Goal: Task Accomplishment & Management: Manage account settings

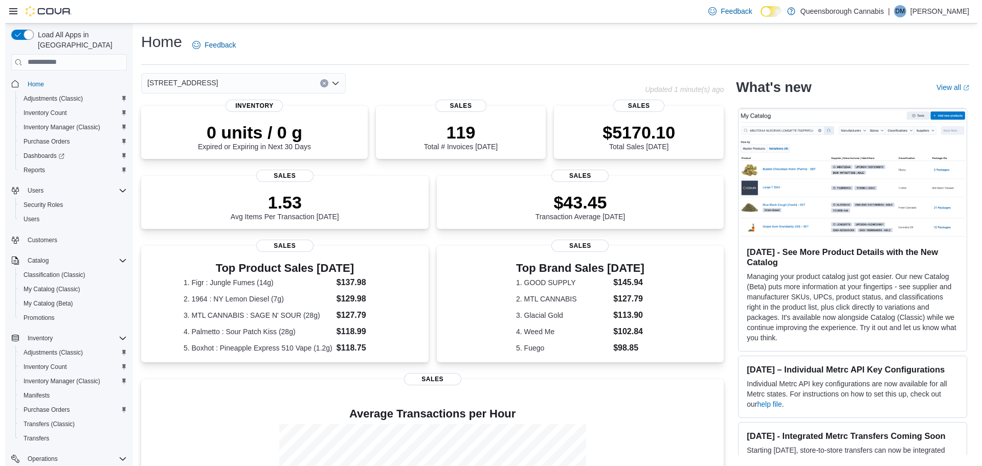
scroll to position [119, 0]
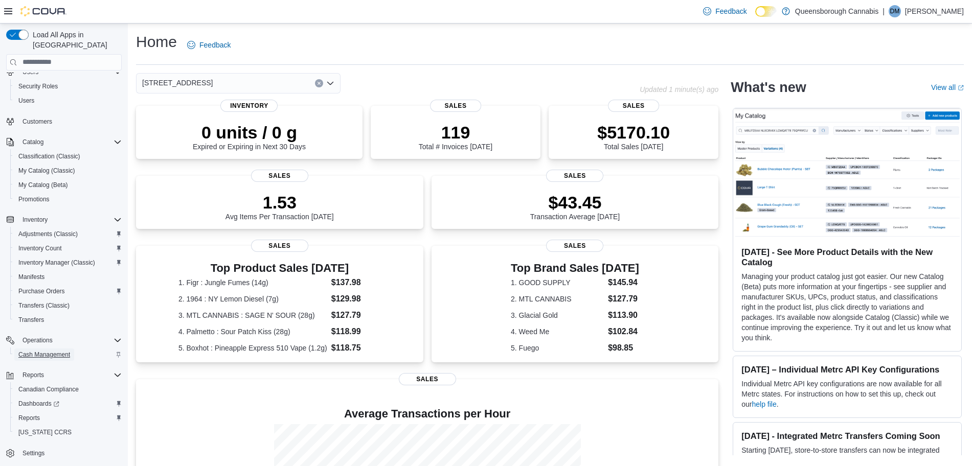
click at [66, 351] on span "Cash Management" at bounding box center [44, 355] width 52 height 8
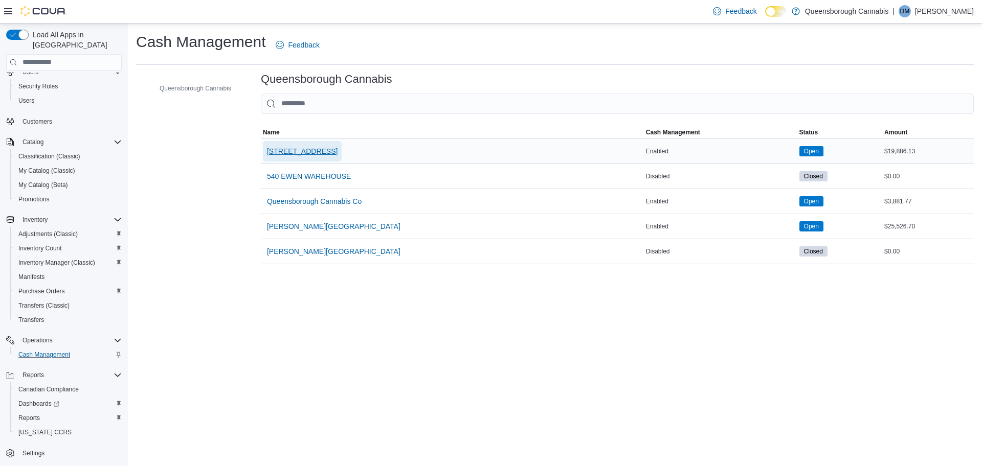
click at [287, 156] on span "[STREET_ADDRESS]" at bounding box center [302, 151] width 71 height 10
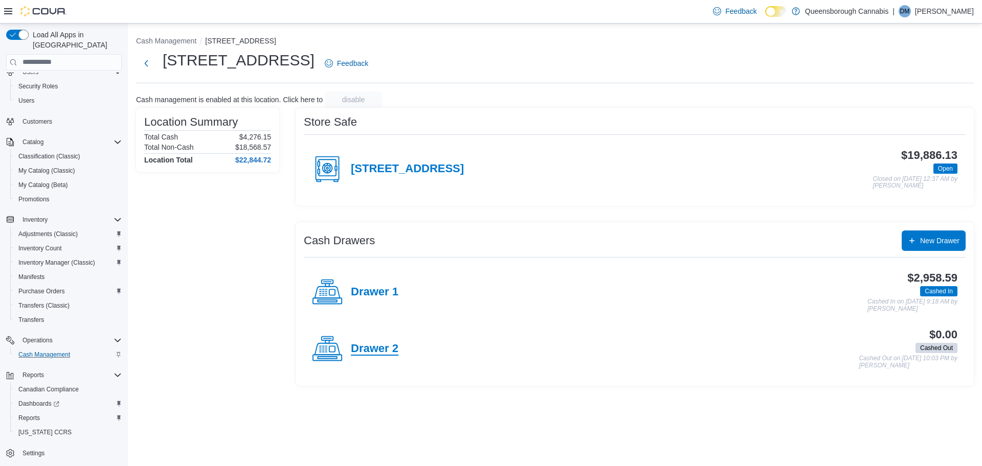
click at [370, 348] on h4 "Drawer 2" at bounding box center [375, 349] width 48 height 13
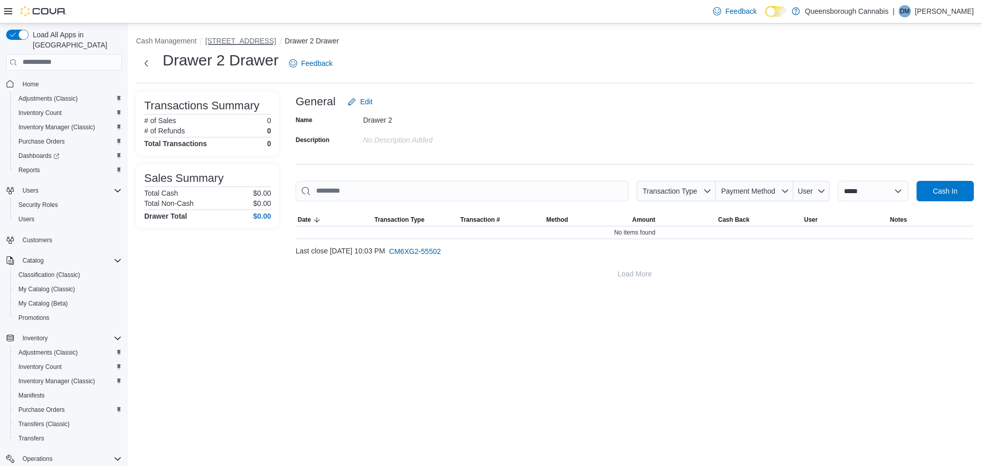
click at [226, 38] on button "[STREET_ADDRESS]" at bounding box center [240, 41] width 71 height 8
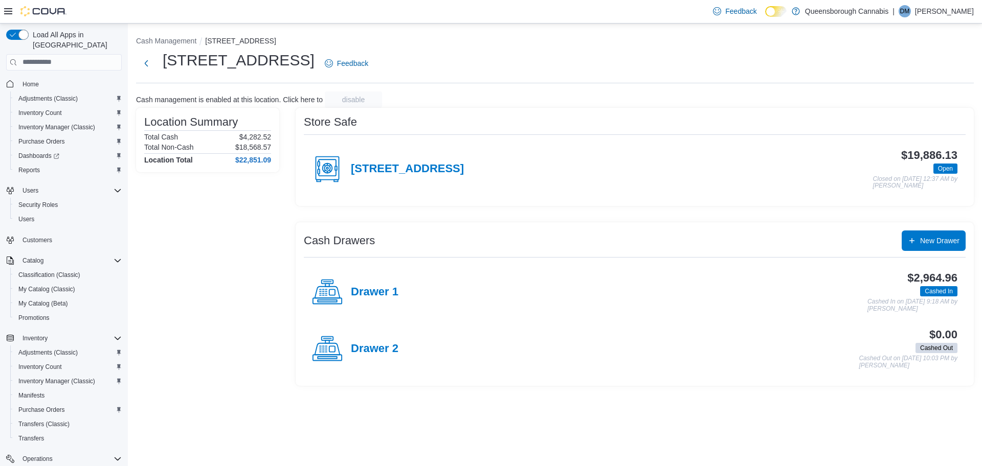
click at [400, 166] on h4 "[STREET_ADDRESS]" at bounding box center [407, 169] width 113 height 13
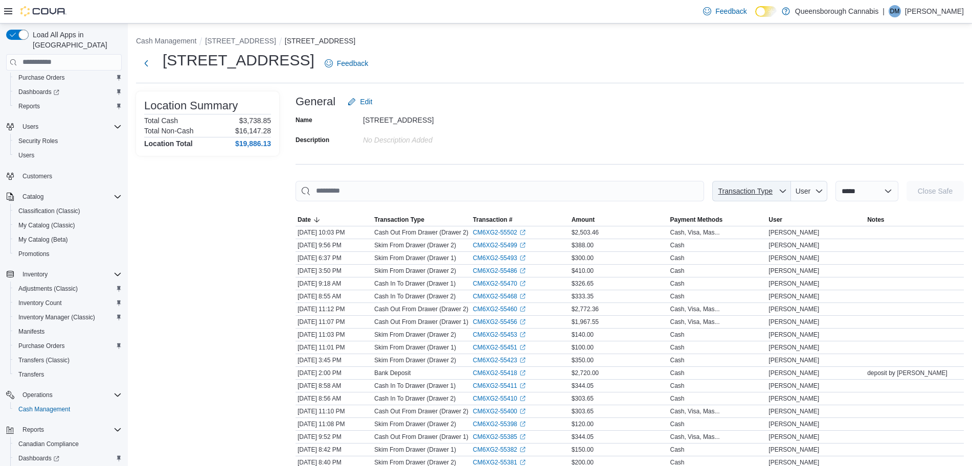
click at [767, 191] on span "Transaction Type" at bounding box center [752, 191] width 71 height 20
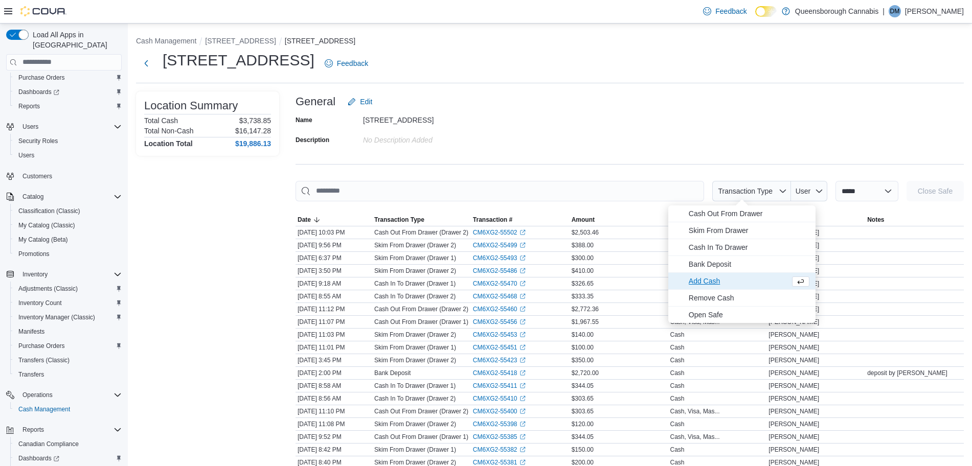
click at [701, 279] on span "Add Cash" at bounding box center [737, 281] width 97 height 12
type input "**********"
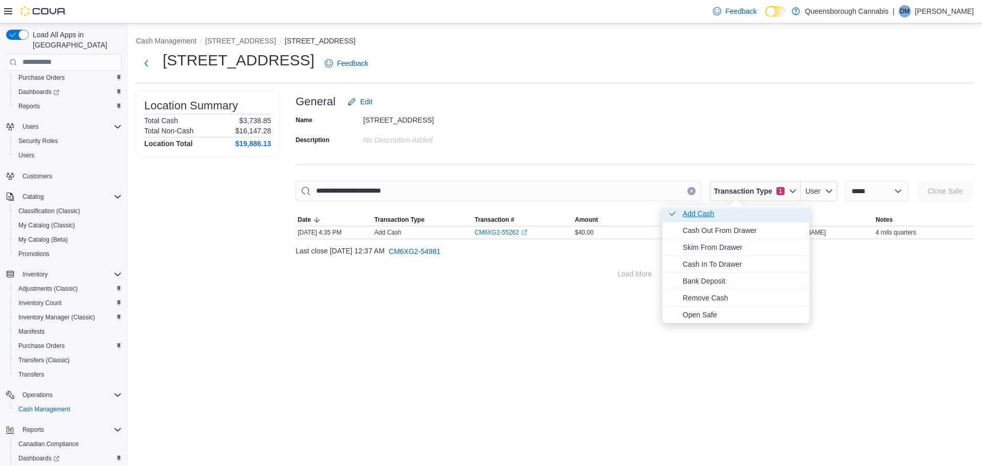
click at [704, 214] on span "Add Cash . Checked option." at bounding box center [743, 214] width 121 height 12
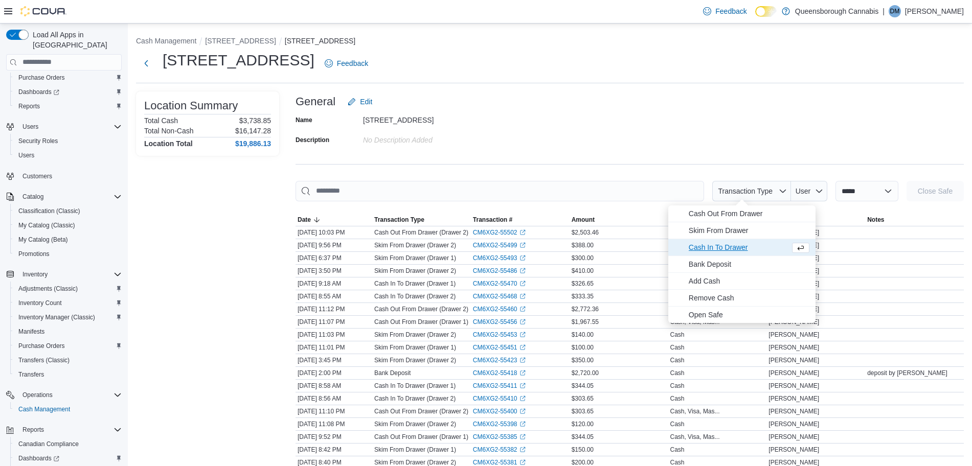
click at [725, 250] on span "Cash In To Drawer" at bounding box center [737, 247] width 97 height 12
type input "**********"
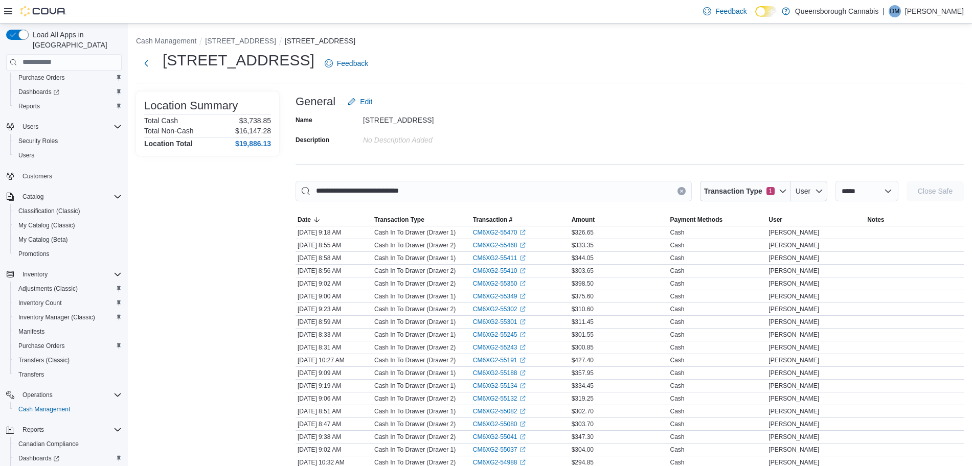
click at [775, 142] on div "Name 1274 56th St Description No Description added" at bounding box center [630, 130] width 668 height 36
click at [856, 190] on select "**********" at bounding box center [867, 191] width 63 height 20
select select "**********"
click at [836, 181] on select "**********" at bounding box center [867, 191] width 63 height 20
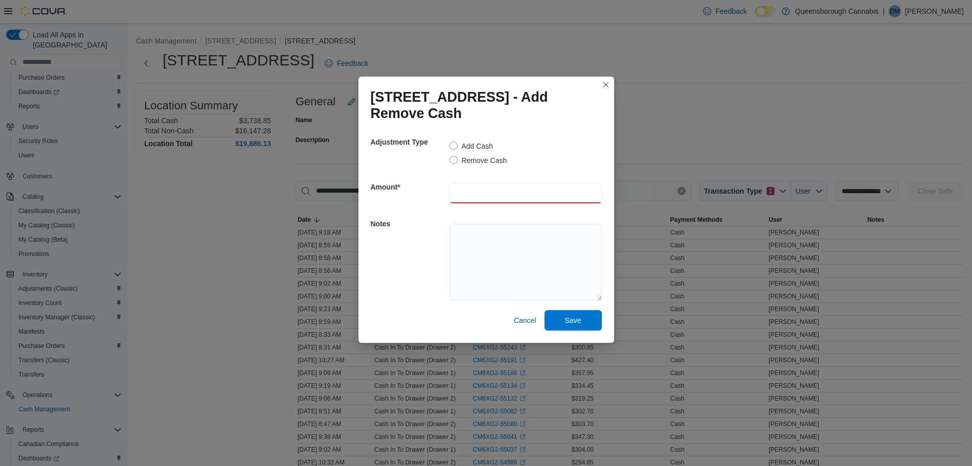
click at [474, 188] on input "number" at bounding box center [526, 193] width 152 height 20
type input "******"
click at [465, 235] on textarea at bounding box center [526, 262] width 152 height 77
type textarea "**********"
click at [572, 315] on span "Save" at bounding box center [573, 320] width 16 height 10
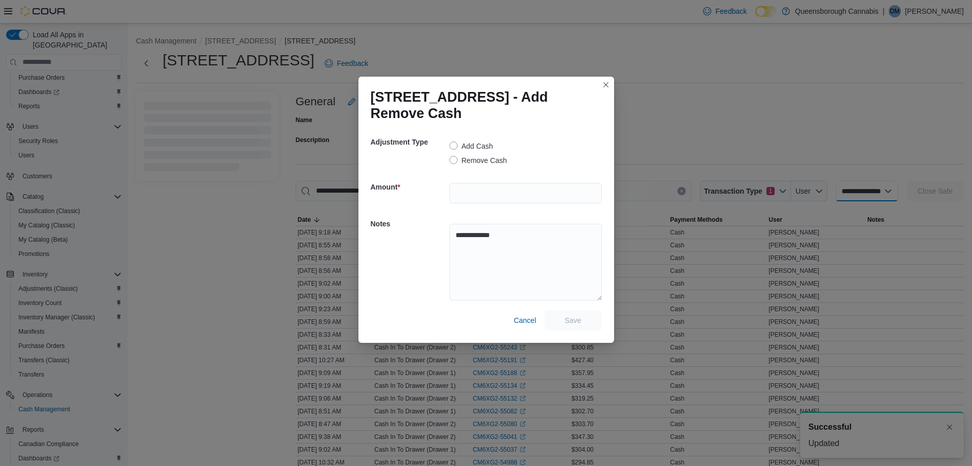
select select
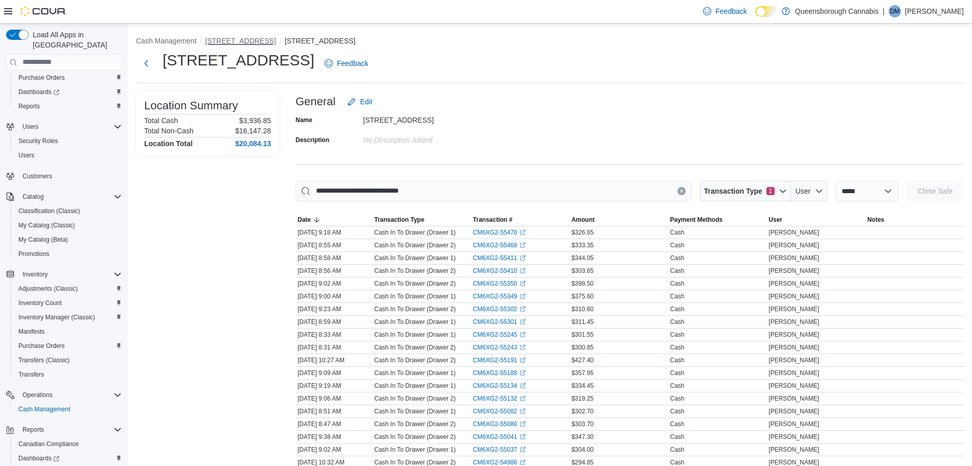
click at [223, 40] on button "[STREET_ADDRESS]" at bounding box center [240, 41] width 71 height 8
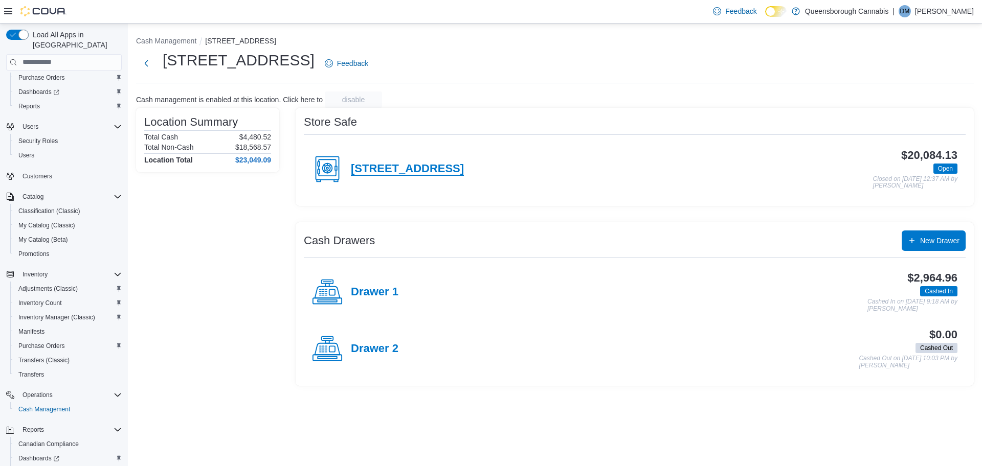
click at [400, 166] on h4 "[STREET_ADDRESS]" at bounding box center [407, 169] width 113 height 13
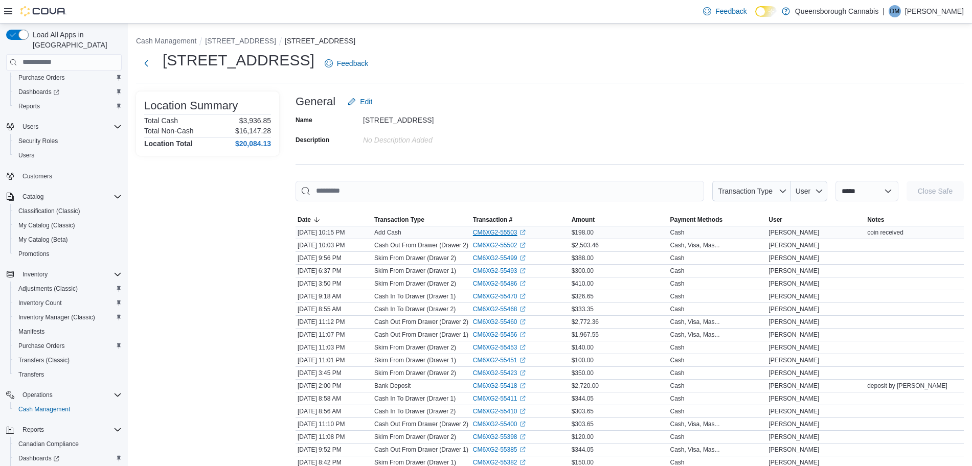
click at [511, 231] on link "CM6XG2-55503 (opens in a new tab or window)" at bounding box center [499, 233] width 53 height 8
click at [179, 39] on button "Cash Management" at bounding box center [166, 41] width 60 height 8
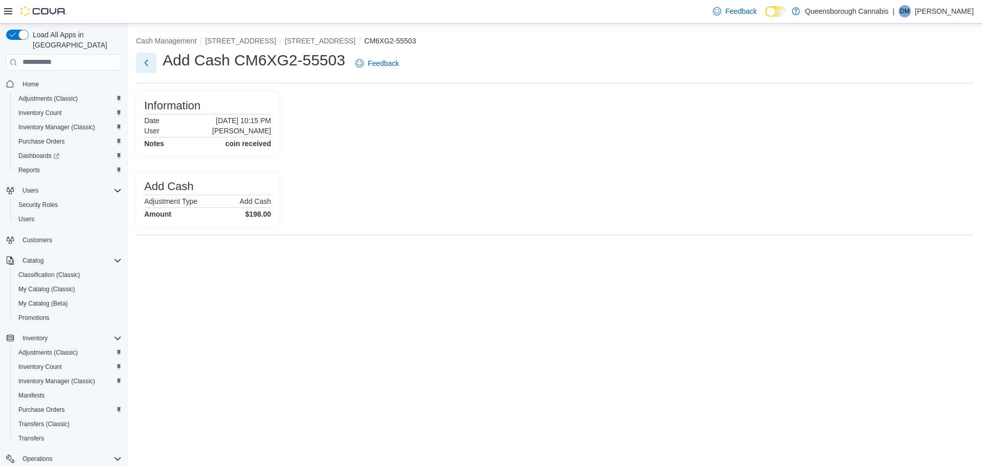
click at [143, 66] on button "Next" at bounding box center [146, 63] width 20 height 20
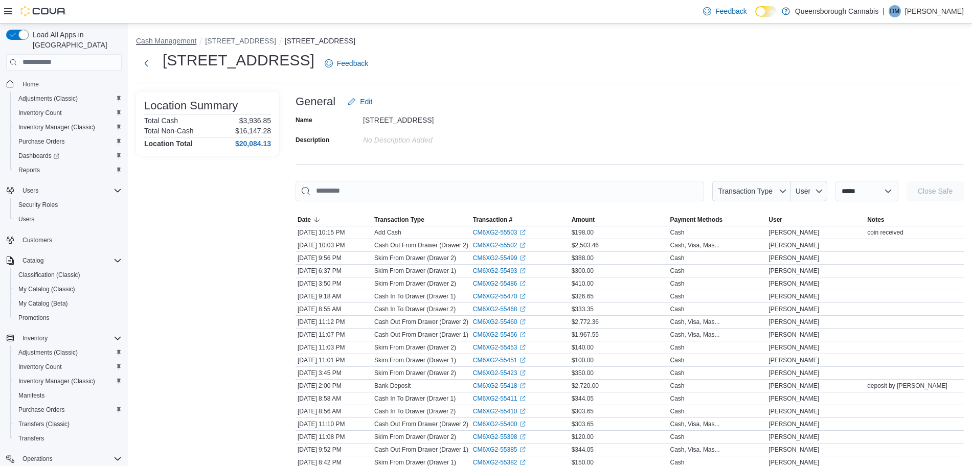
click at [161, 39] on button "Cash Management" at bounding box center [166, 41] width 60 height 8
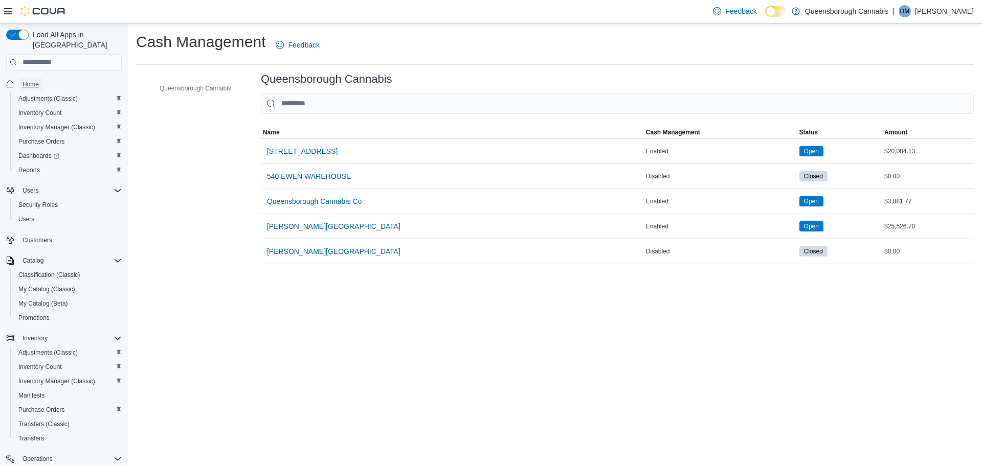
click at [26, 80] on span "Home" at bounding box center [31, 84] width 16 height 8
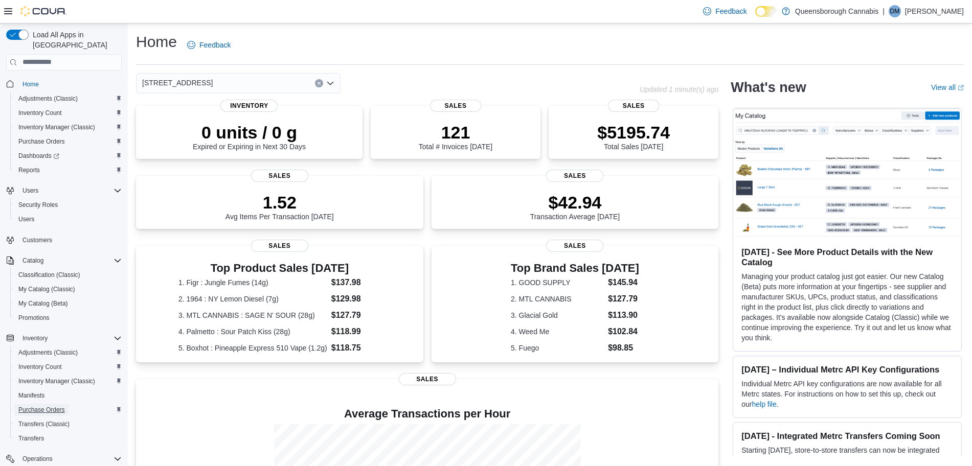
click at [40, 406] on span "Purchase Orders" at bounding box center [41, 410] width 47 height 8
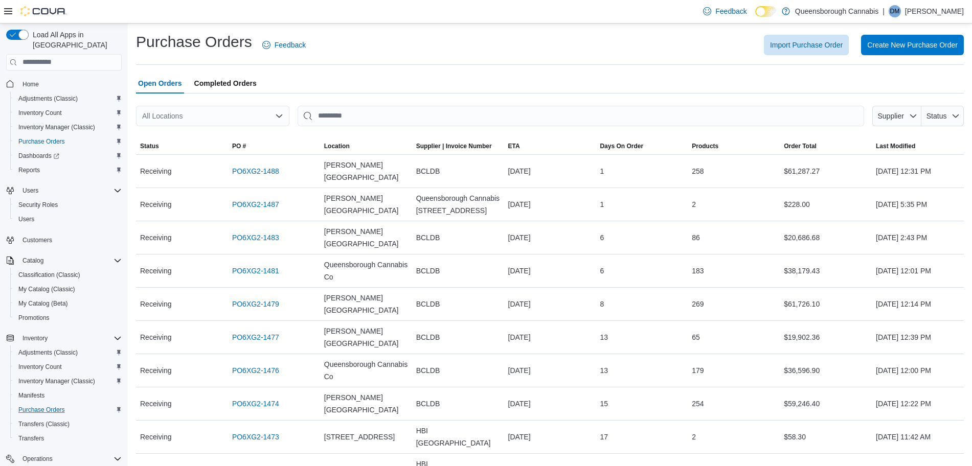
click at [243, 114] on div "All Locations" at bounding box center [212, 116] width 153 height 20
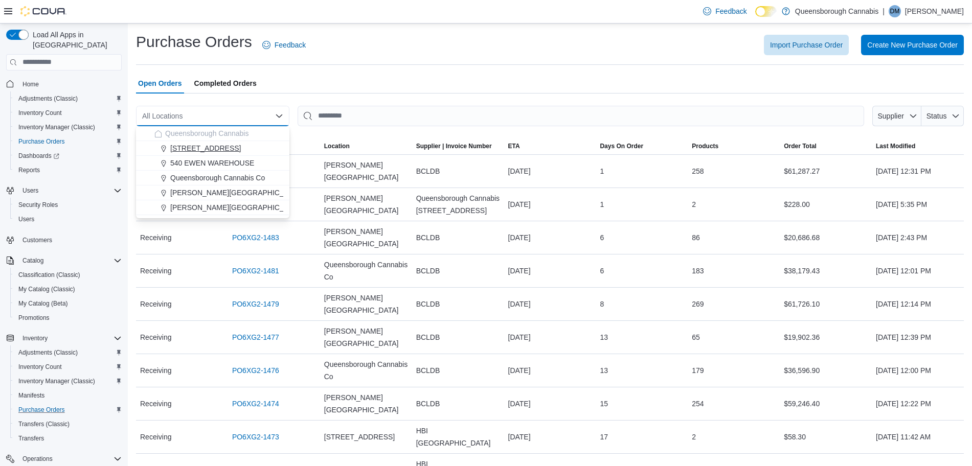
click at [230, 144] on div "[STREET_ADDRESS]" at bounding box center [218, 148] width 129 height 10
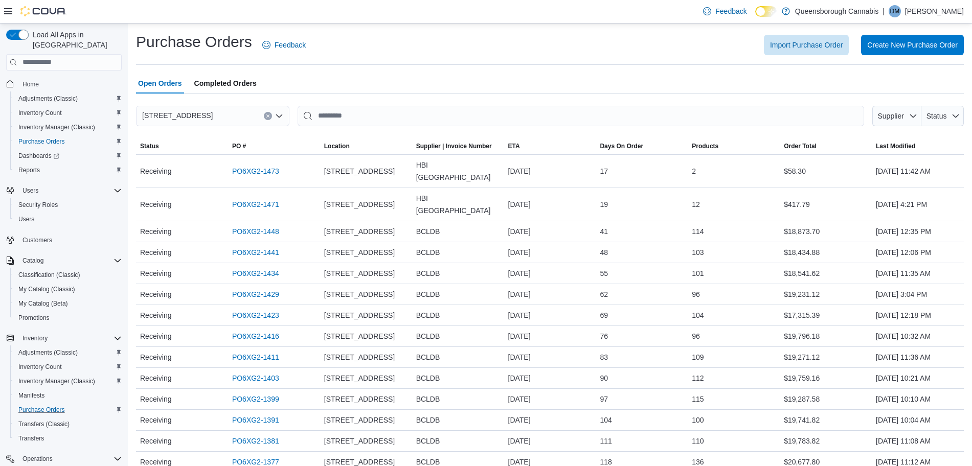
click at [212, 83] on span "Completed Orders" at bounding box center [225, 83] width 62 height 20
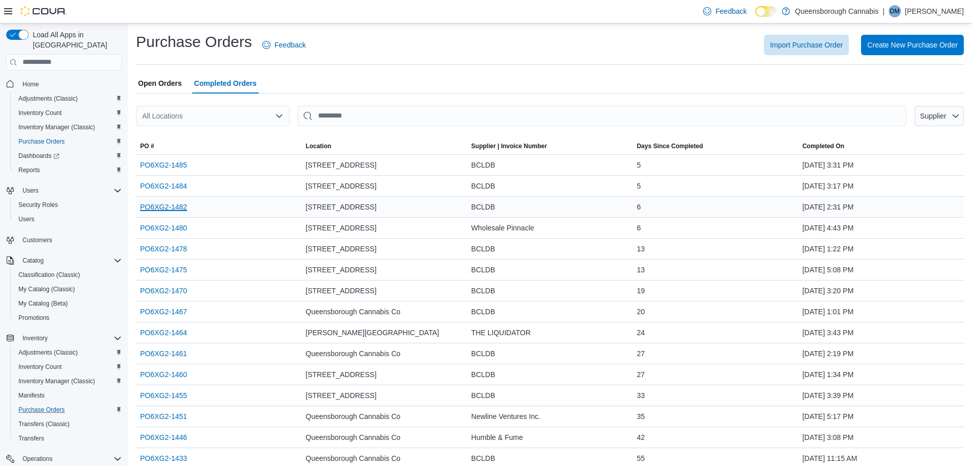
click at [174, 209] on link "PO6XG2-1482" at bounding box center [163, 207] width 47 height 12
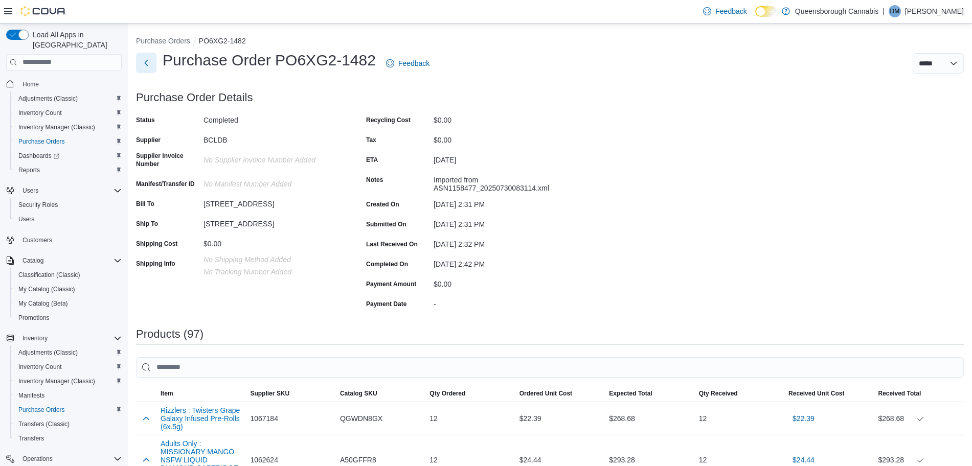
click at [144, 64] on button "Next" at bounding box center [146, 63] width 20 height 20
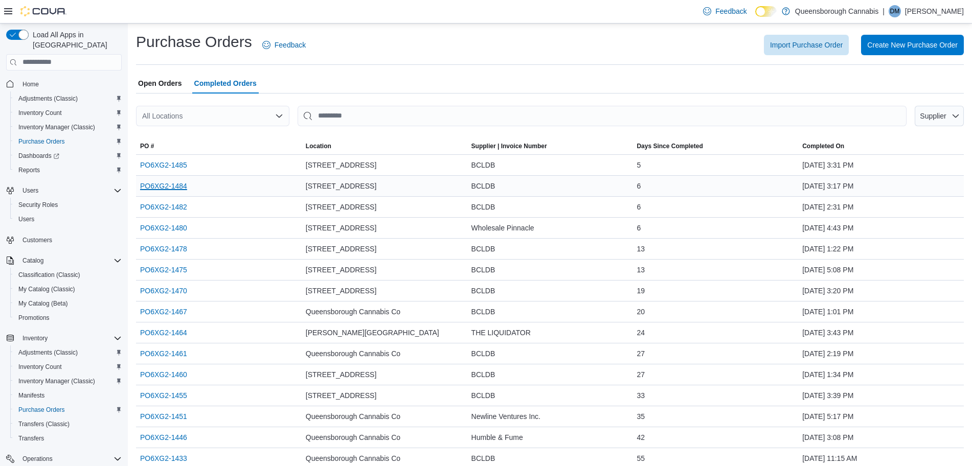
click at [178, 186] on link "PO6XG2-1484" at bounding box center [163, 186] width 47 height 12
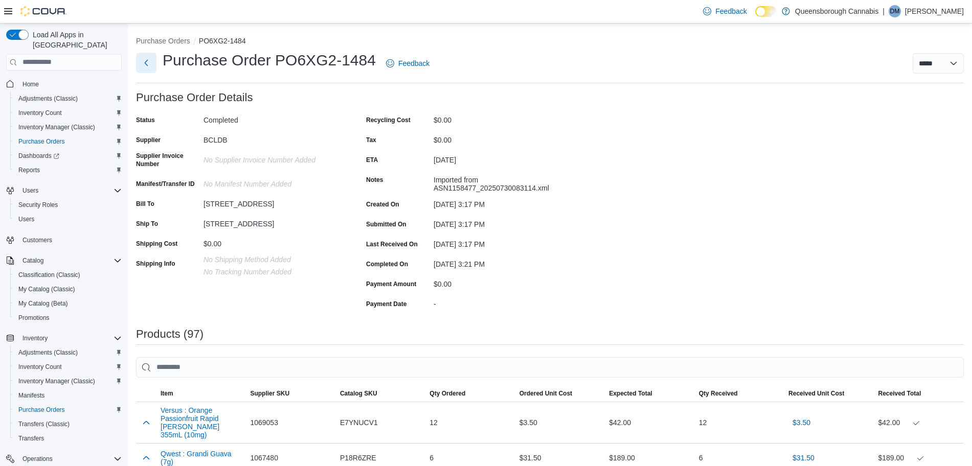
click at [144, 62] on button "Next" at bounding box center [146, 63] width 20 height 20
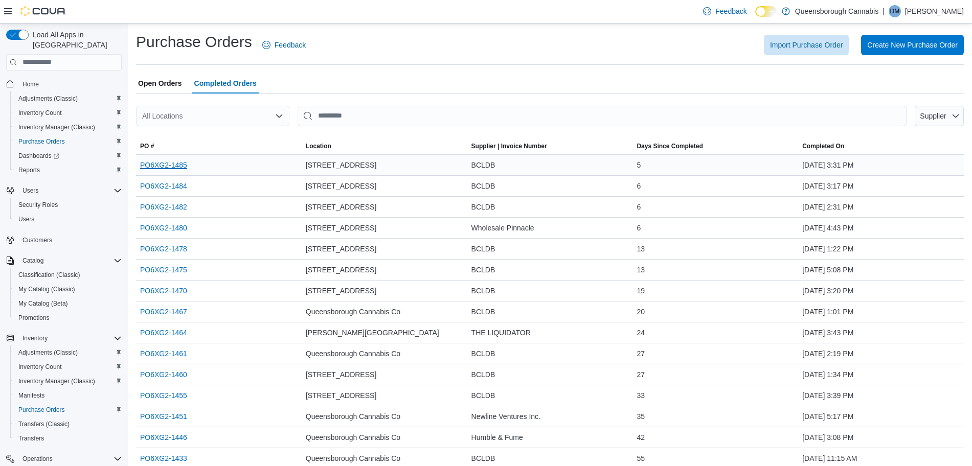
click at [174, 169] on link "PO6XG2-1485" at bounding box center [163, 165] width 47 height 12
